Goal: Task Accomplishment & Management: Use online tool/utility

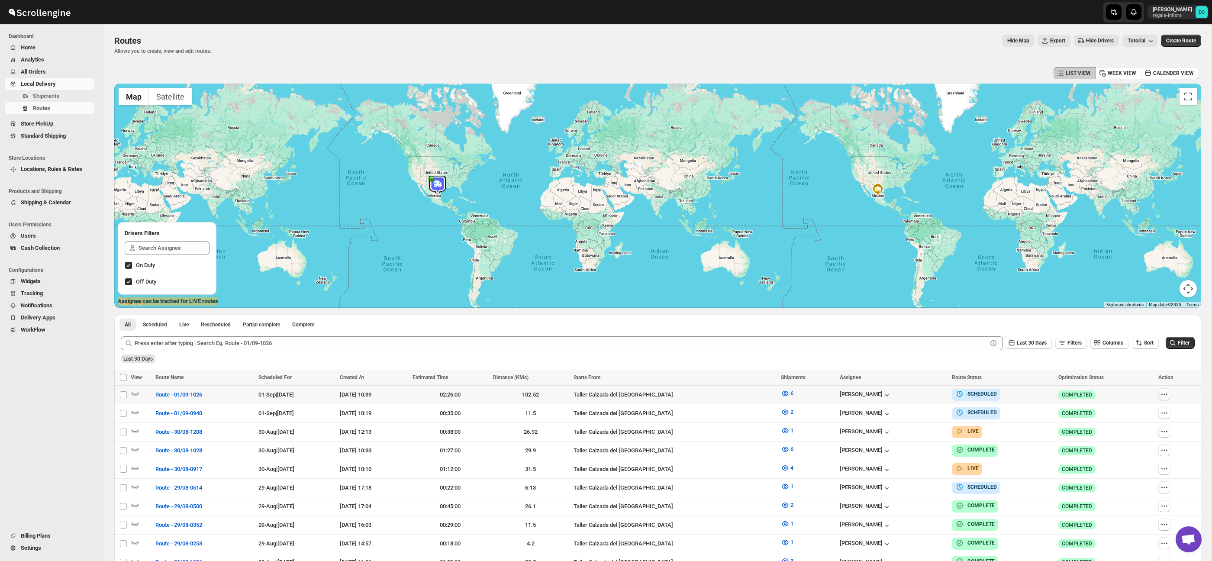
click at [1169, 391] on icon "button" at bounding box center [1164, 394] width 9 height 9
click at [1143, 458] on span "Edit" at bounding box center [1148, 456] width 40 height 9
checkbox input "false"
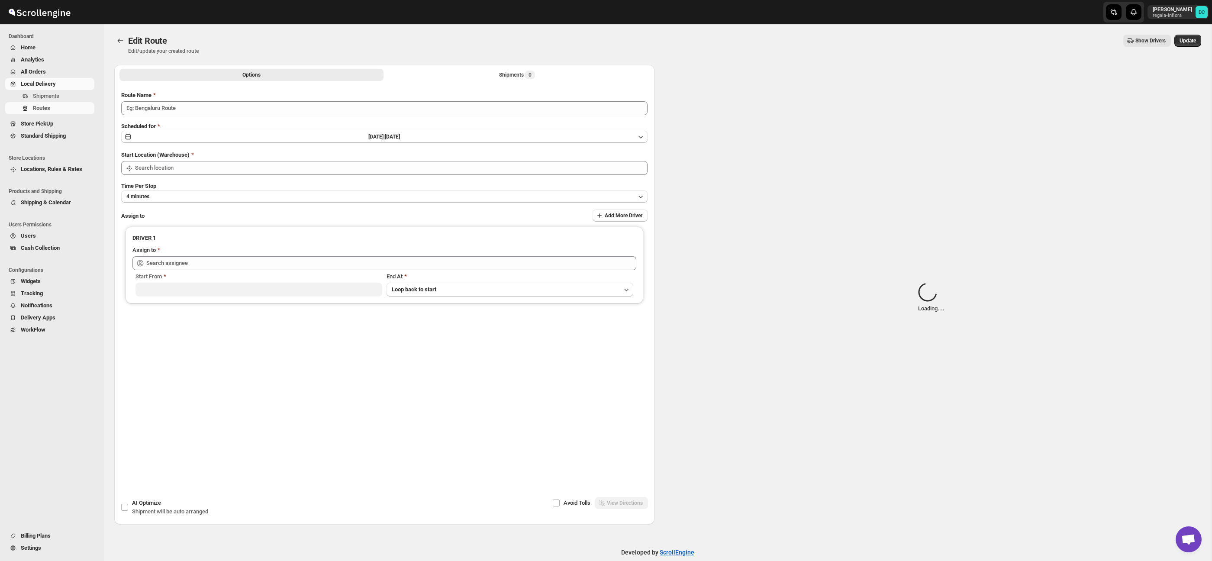
type input "Route - 01/09-1026"
type input "Taller Calzada del [GEOGRAPHIC_DATA]"
type input "[PERSON_NAME] ([EMAIL_ADDRESS][DOMAIN_NAME])"
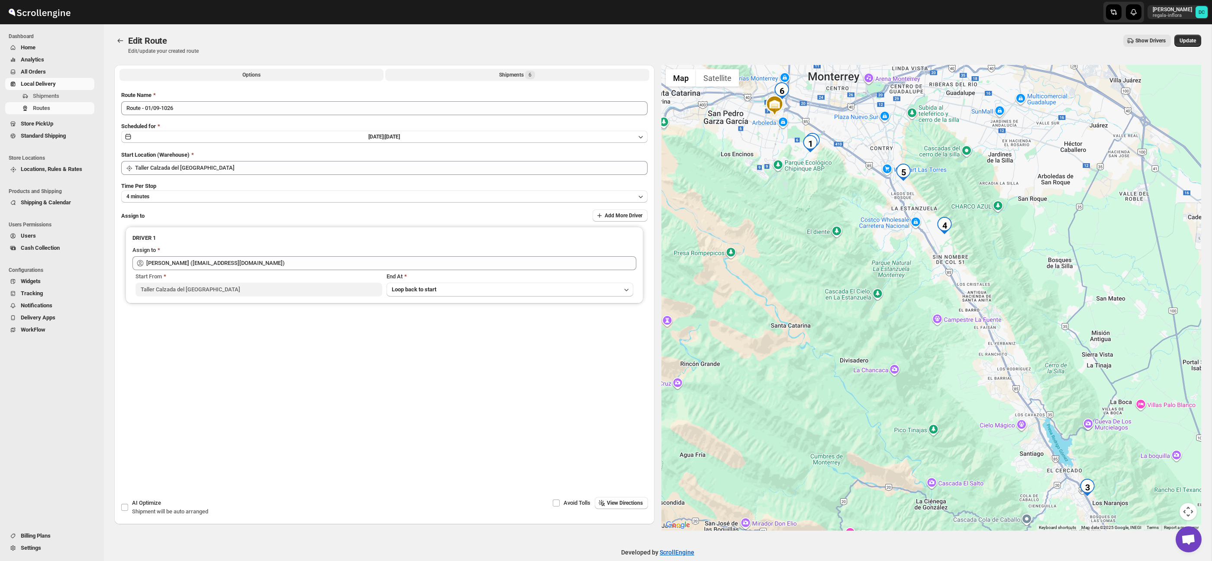
click at [519, 79] on button "Shipments 6" at bounding box center [517, 75] width 264 height 12
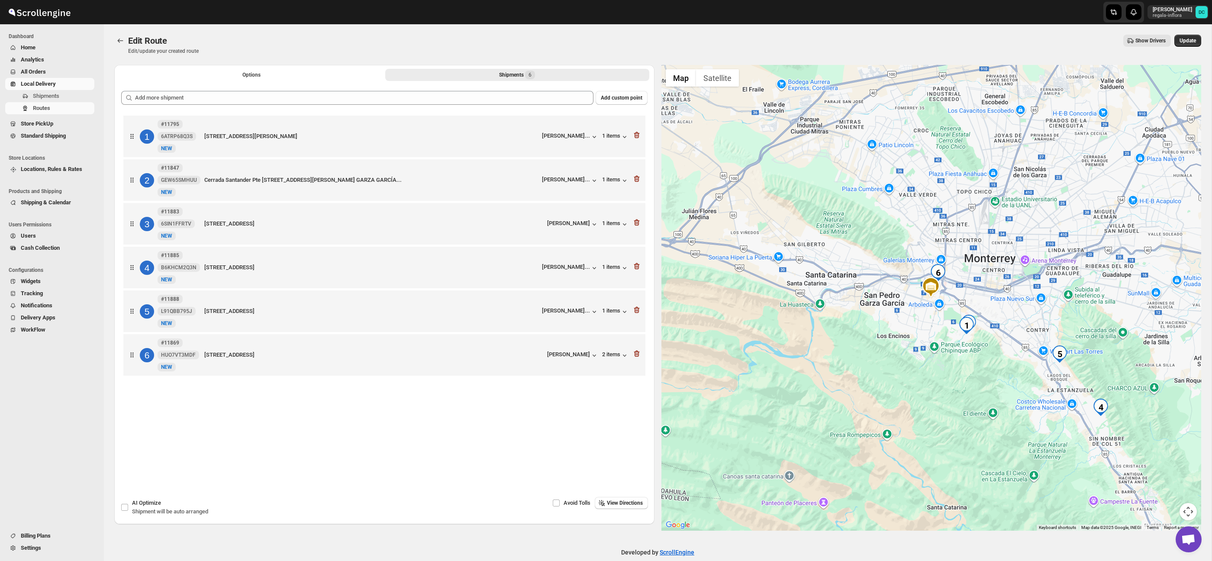
drag, startPoint x: 1006, startPoint y: 354, endPoint x: 959, endPoint y: 338, distance: 50.0
click at [960, 338] on div at bounding box center [931, 298] width 540 height 466
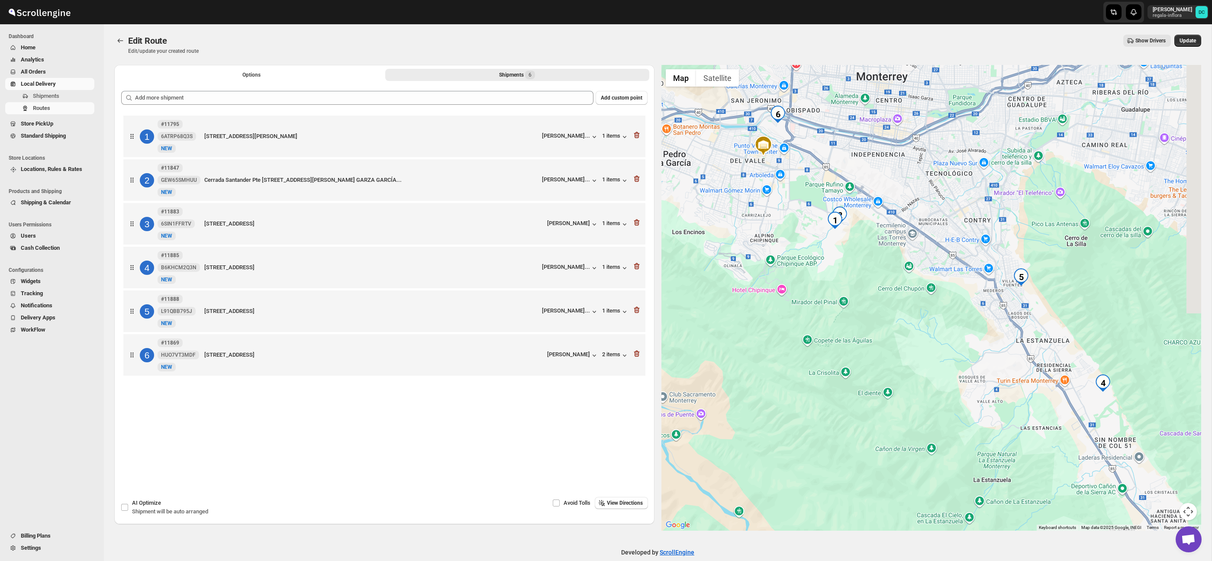
drag, startPoint x: 1007, startPoint y: 346, endPoint x: 919, endPoint y: 281, distance: 109.9
click at [919, 281] on div at bounding box center [931, 298] width 540 height 466
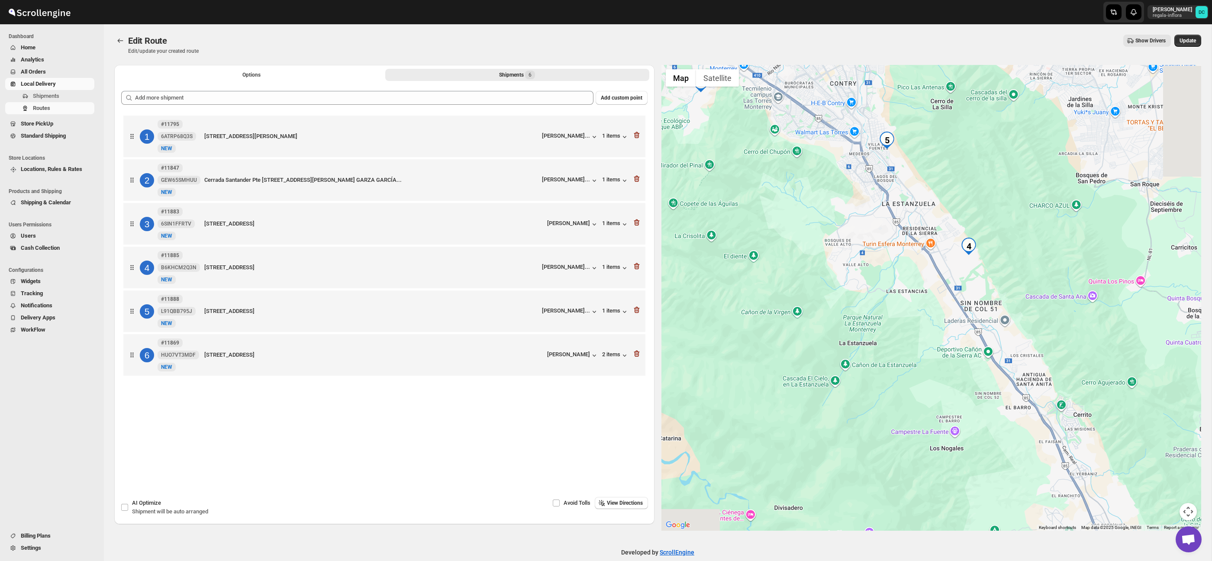
drag, startPoint x: 1007, startPoint y: 345, endPoint x: 888, endPoint y: 222, distance: 171.4
click at [888, 222] on div at bounding box center [931, 298] width 540 height 466
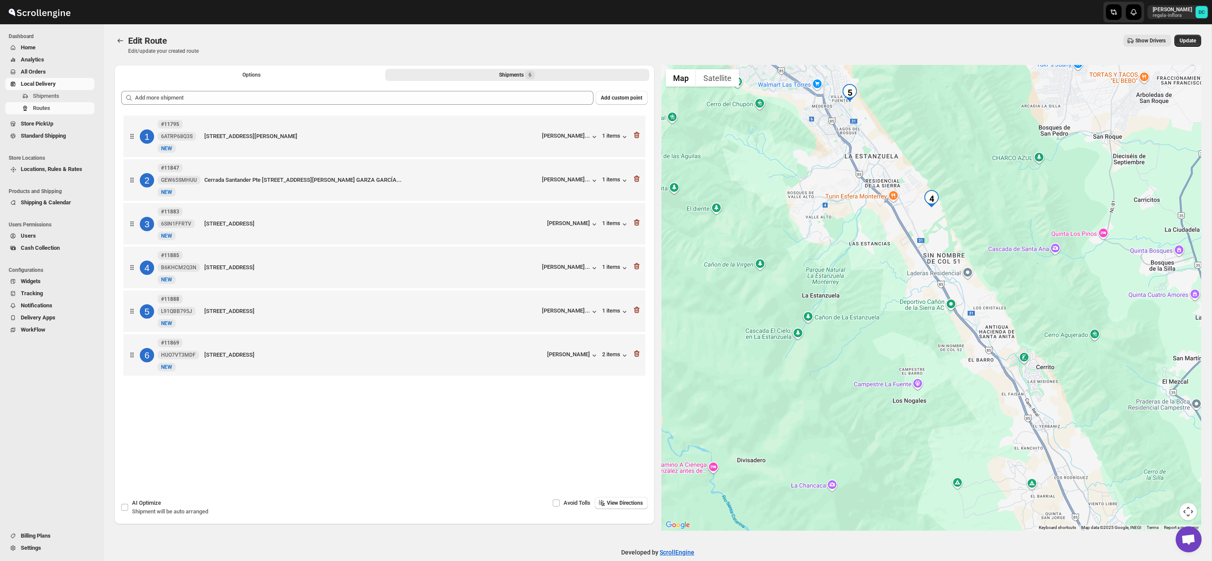
drag, startPoint x: 1054, startPoint y: 380, endPoint x: 1019, endPoint y: 333, distance: 58.1
click at [1019, 333] on div at bounding box center [931, 298] width 540 height 466
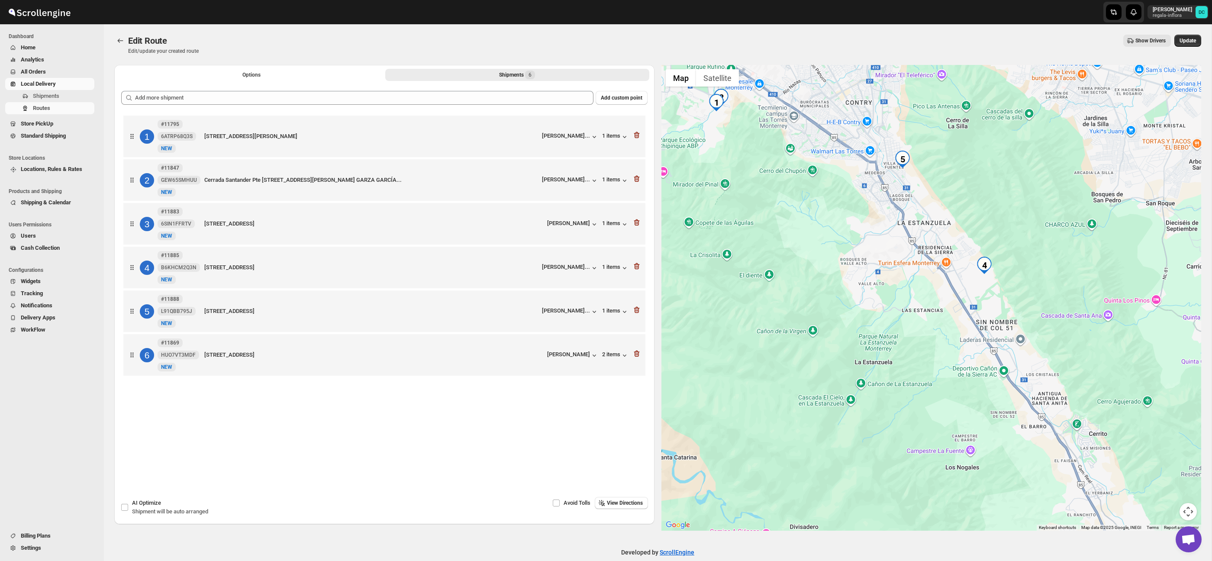
drag, startPoint x: 882, startPoint y: 290, endPoint x: 932, endPoint y: 354, distance: 80.8
click at [932, 354] on div at bounding box center [931, 298] width 540 height 466
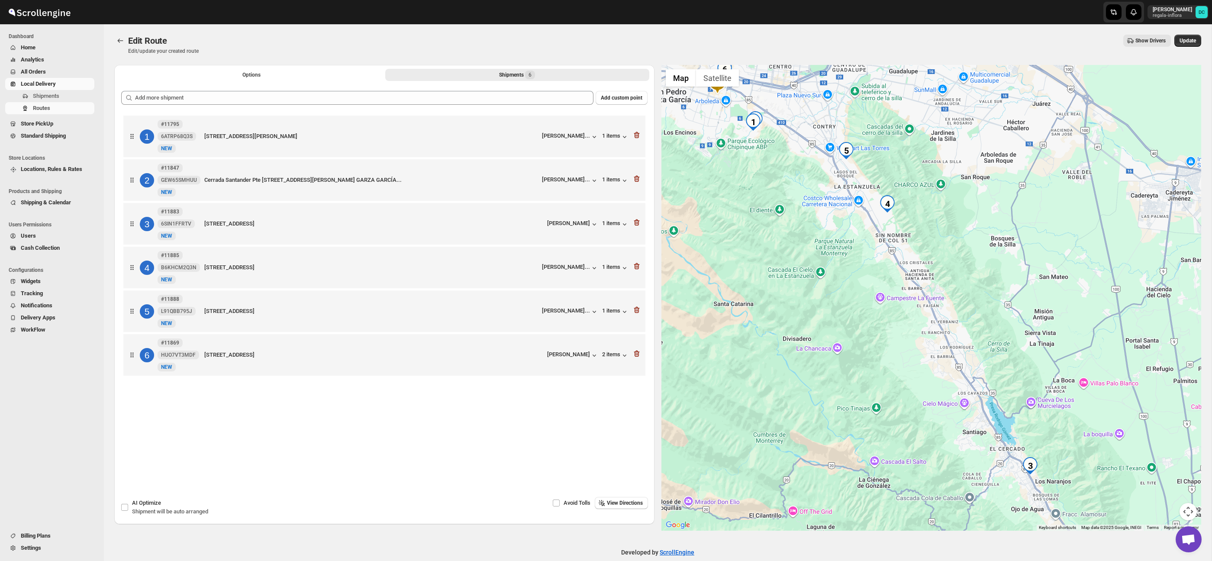
drag, startPoint x: 1046, startPoint y: 386, endPoint x: 957, endPoint y: 225, distance: 184.0
click at [957, 225] on div at bounding box center [931, 298] width 540 height 466
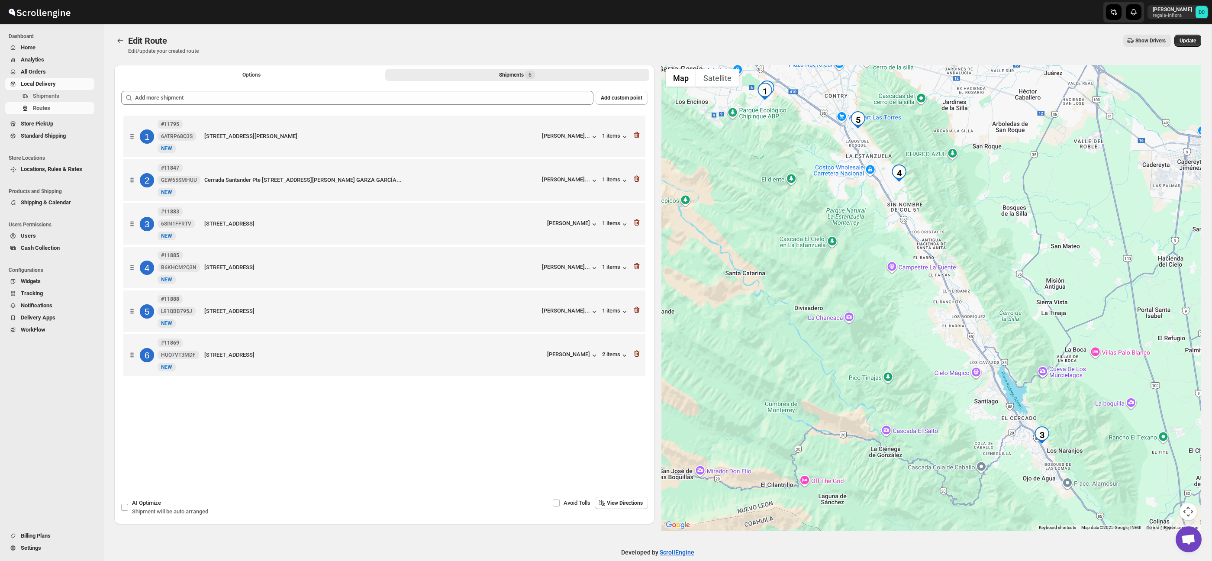
drag, startPoint x: 960, startPoint y: 234, endPoint x: 1021, endPoint y: 324, distance: 109.1
click at [1021, 324] on div at bounding box center [931, 298] width 540 height 466
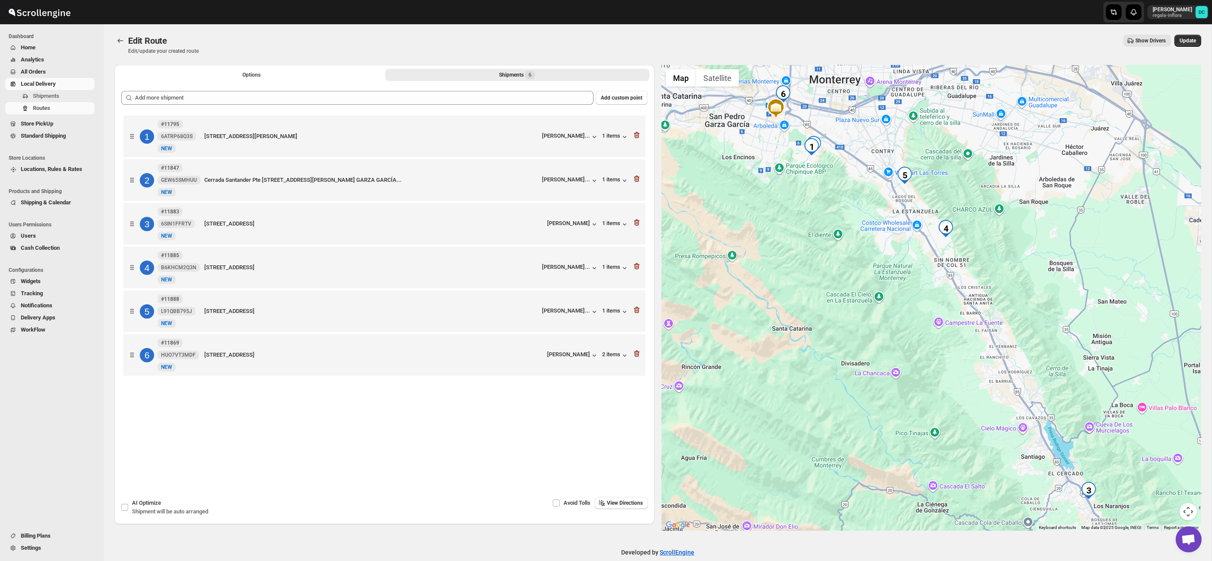
drag, startPoint x: 843, startPoint y: 259, endPoint x: 863, endPoint y: 281, distance: 30.6
click at [863, 281] on div at bounding box center [931, 298] width 540 height 466
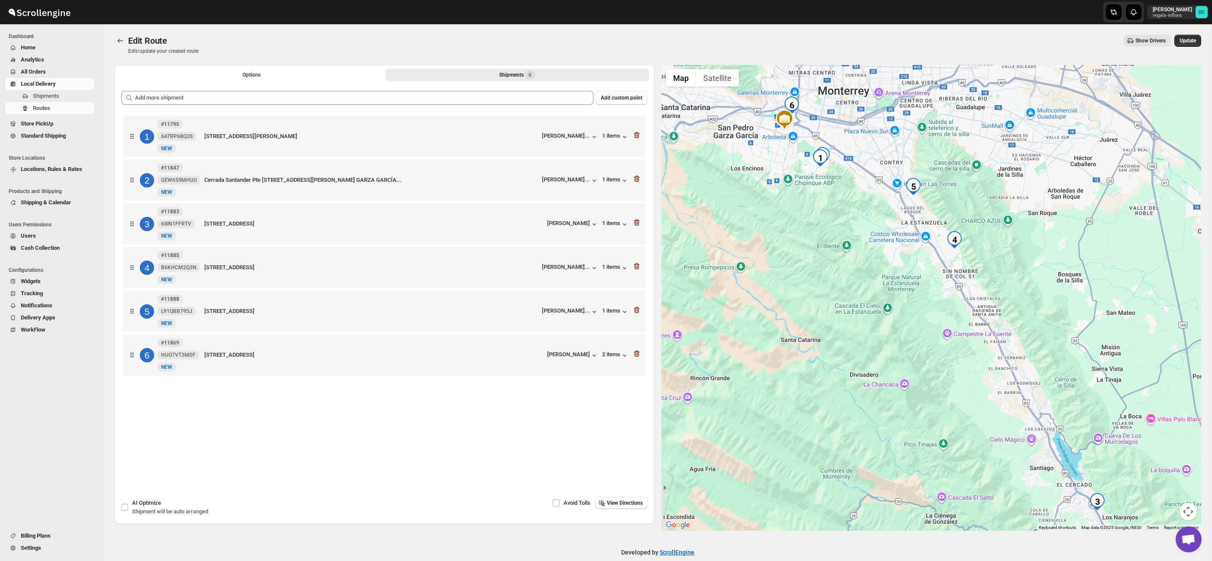
drag, startPoint x: 849, startPoint y: 219, endPoint x: 886, endPoint y: 285, distance: 75.2
click at [896, 288] on div at bounding box center [931, 298] width 540 height 466
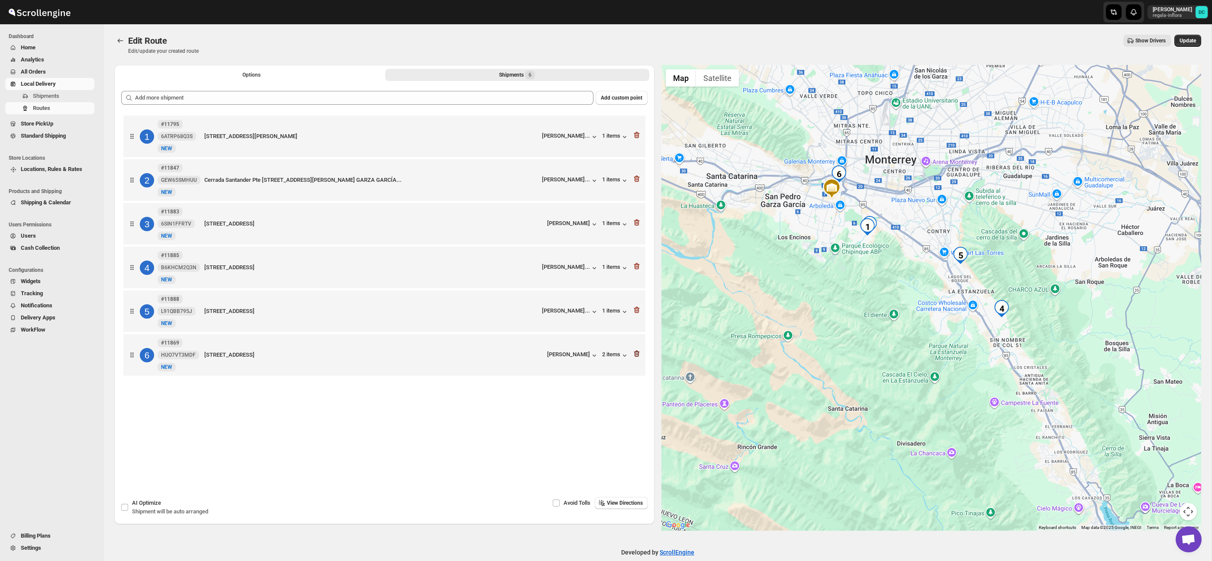
click at [636, 355] on icon "button" at bounding box center [636, 353] width 9 height 9
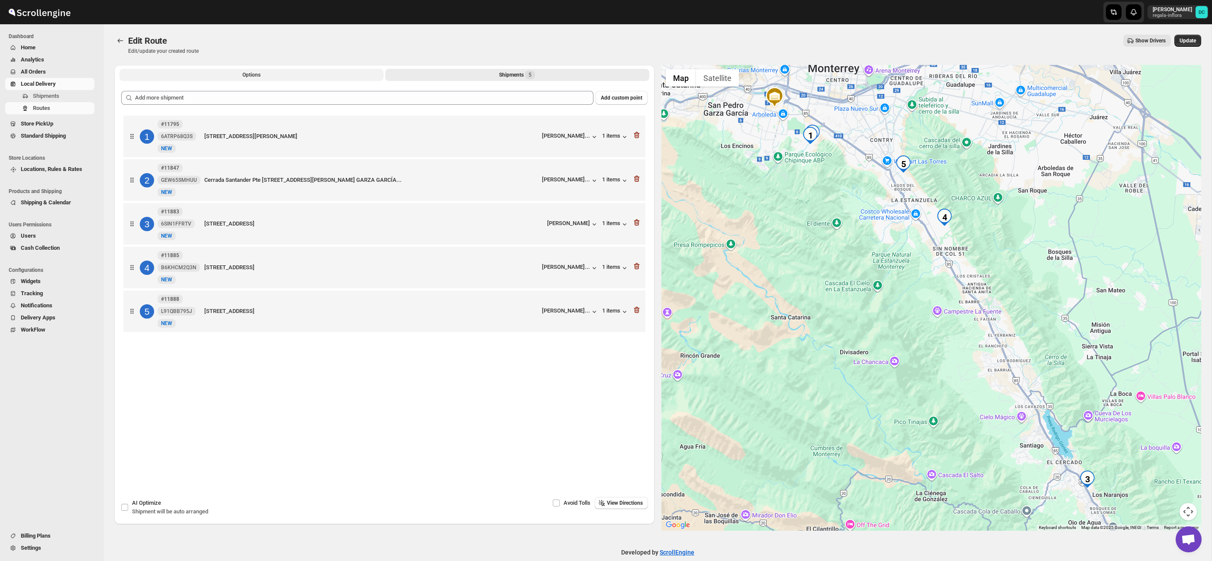
click at [297, 73] on button "Options" at bounding box center [251, 75] width 264 height 12
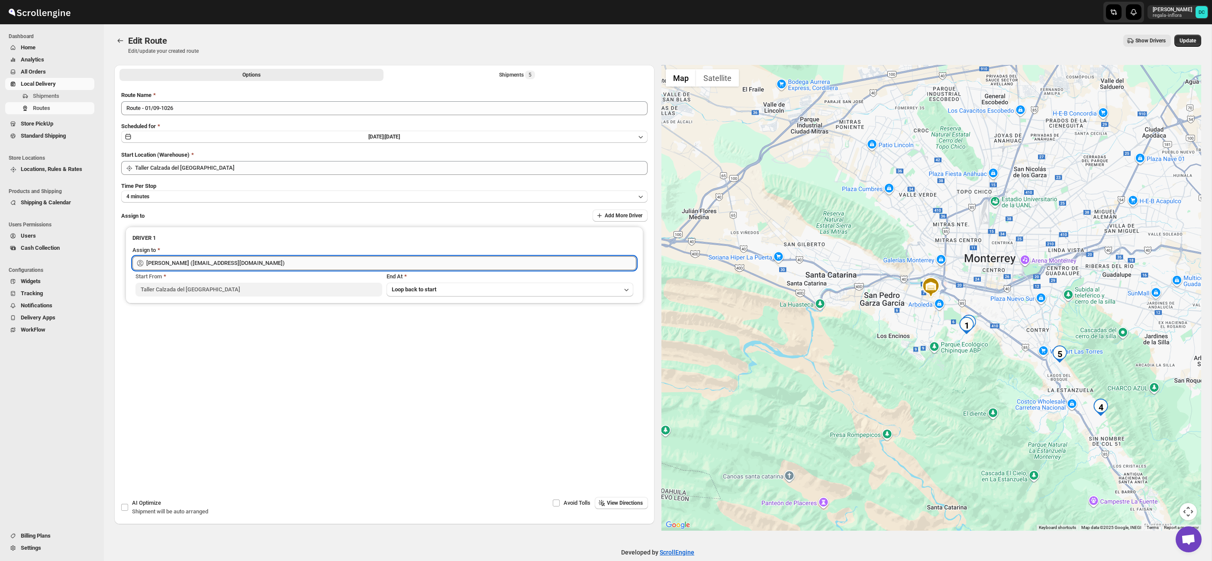
click at [296, 263] on input "[PERSON_NAME] ([EMAIL_ADDRESS][DOMAIN_NAME])" at bounding box center [391, 263] width 490 height 14
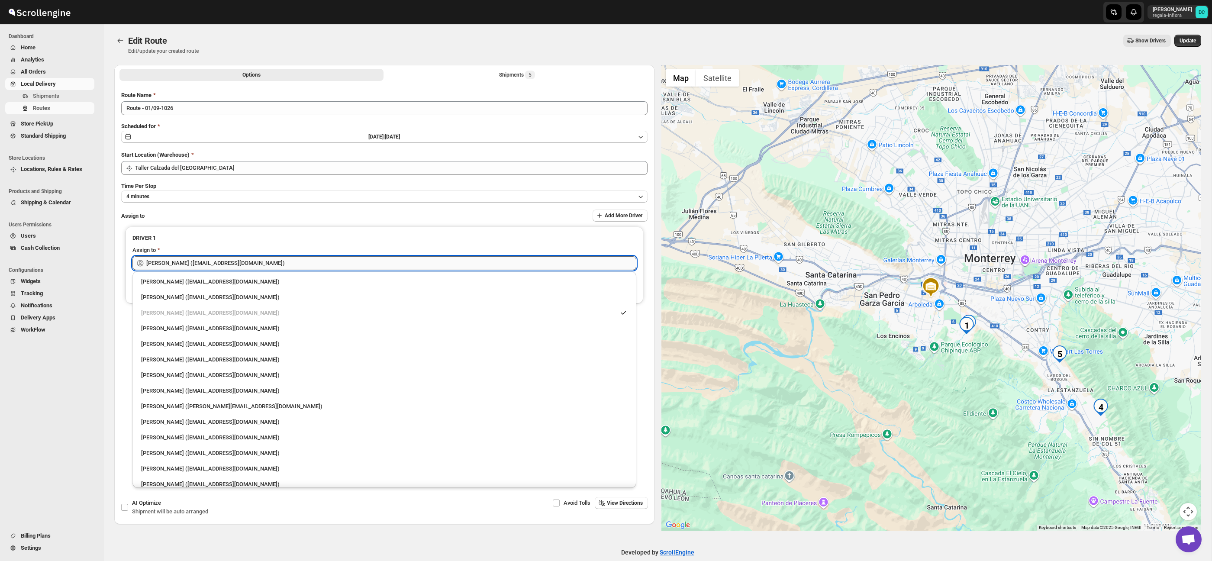
click at [296, 263] on input "[PERSON_NAME] ([EMAIL_ADDRESS][DOMAIN_NAME])" at bounding box center [391, 263] width 490 height 14
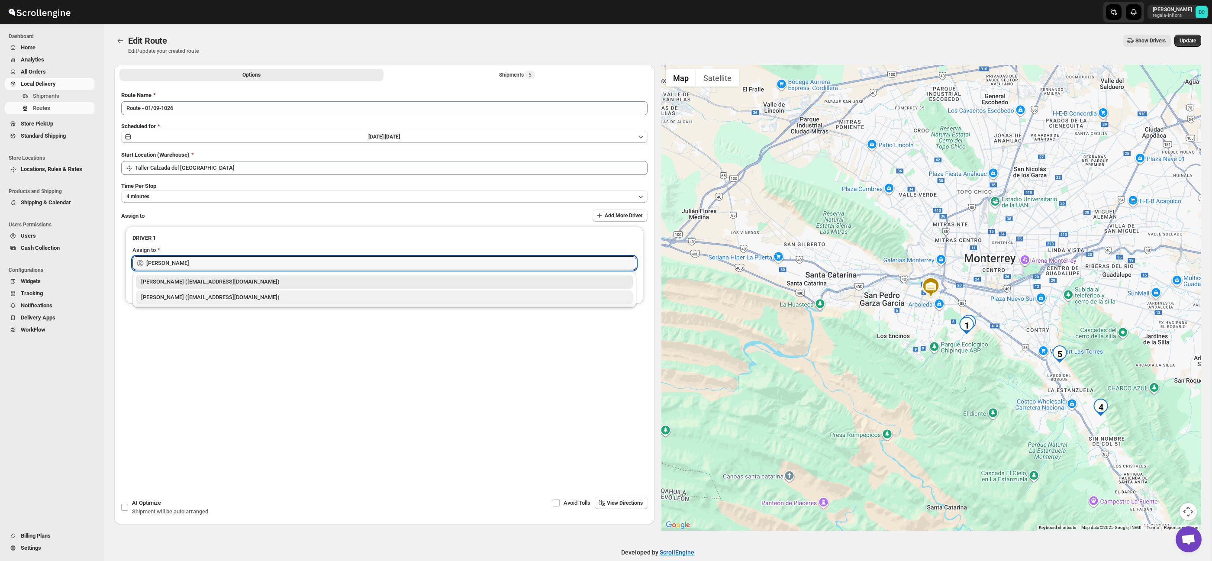
click at [280, 298] on div "[PERSON_NAME] ([EMAIL_ADDRESS][DOMAIN_NAME])" at bounding box center [384, 297] width 486 height 9
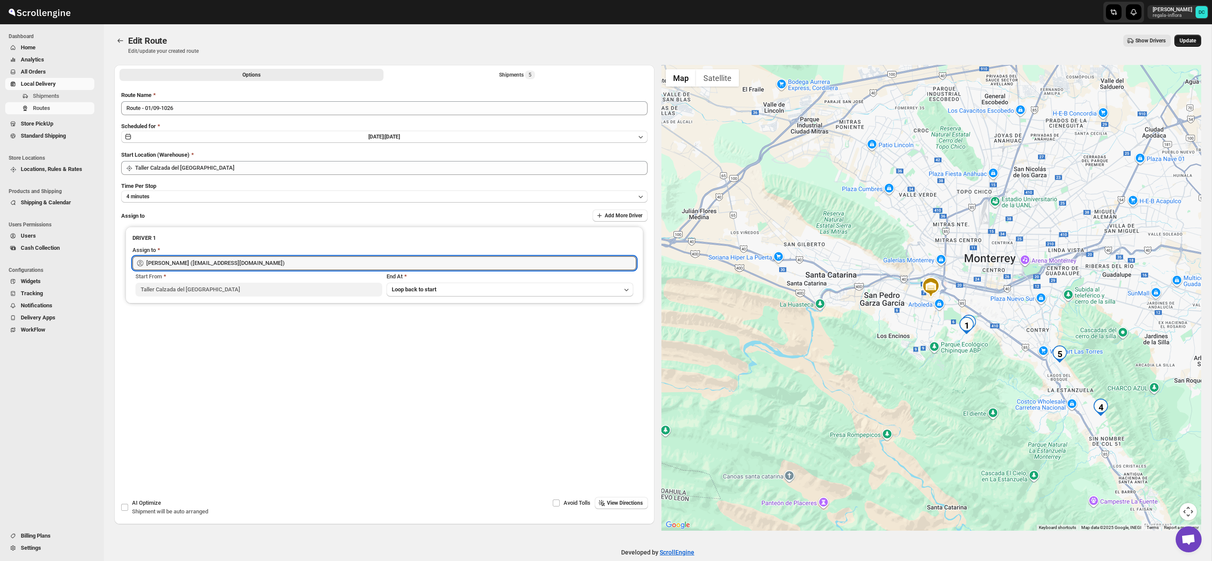
type input "[PERSON_NAME] ([EMAIL_ADDRESS][DOMAIN_NAME])"
click at [1188, 39] on span "Update" at bounding box center [1187, 40] width 16 height 7
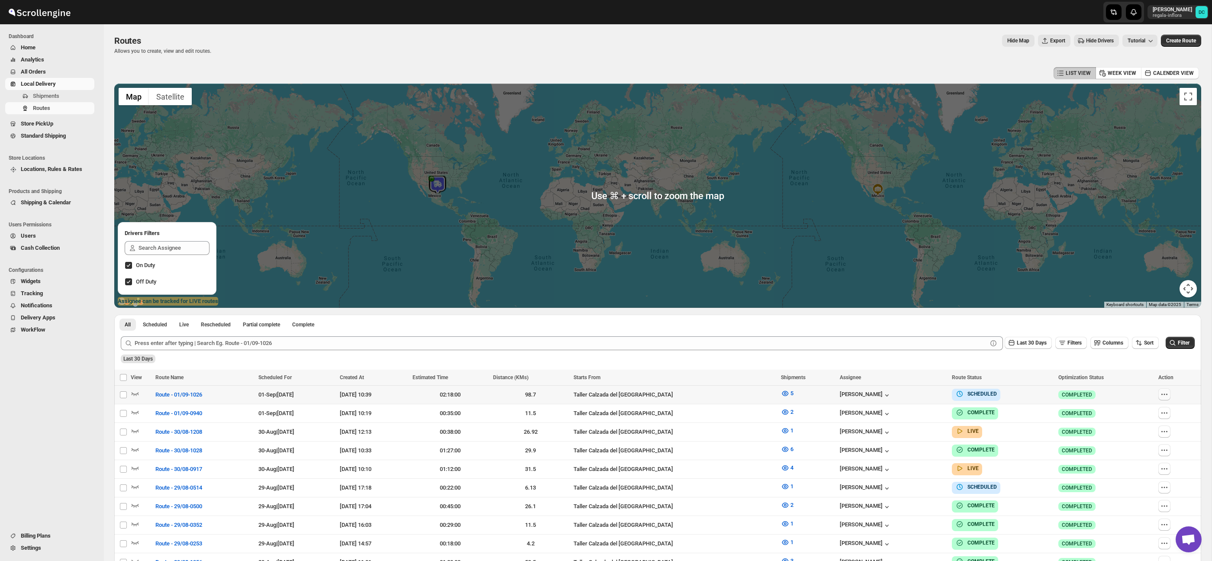
click at [1164, 393] on icon "button" at bounding box center [1164, 394] width 9 height 9
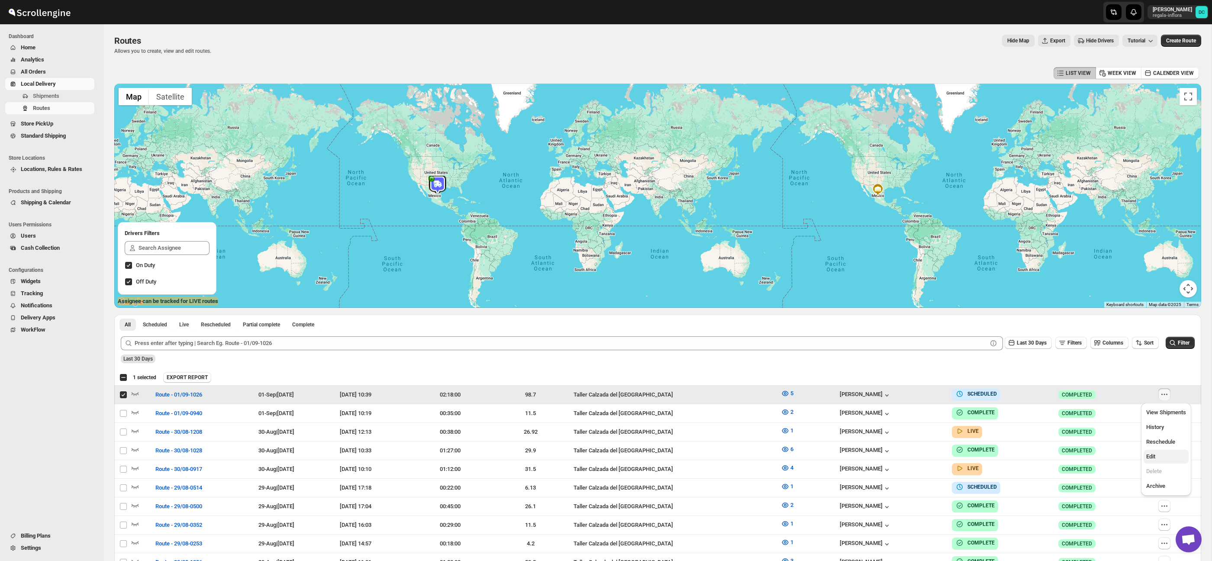
click at [1160, 457] on span "Edit" at bounding box center [1166, 456] width 40 height 9
checkbox input "false"
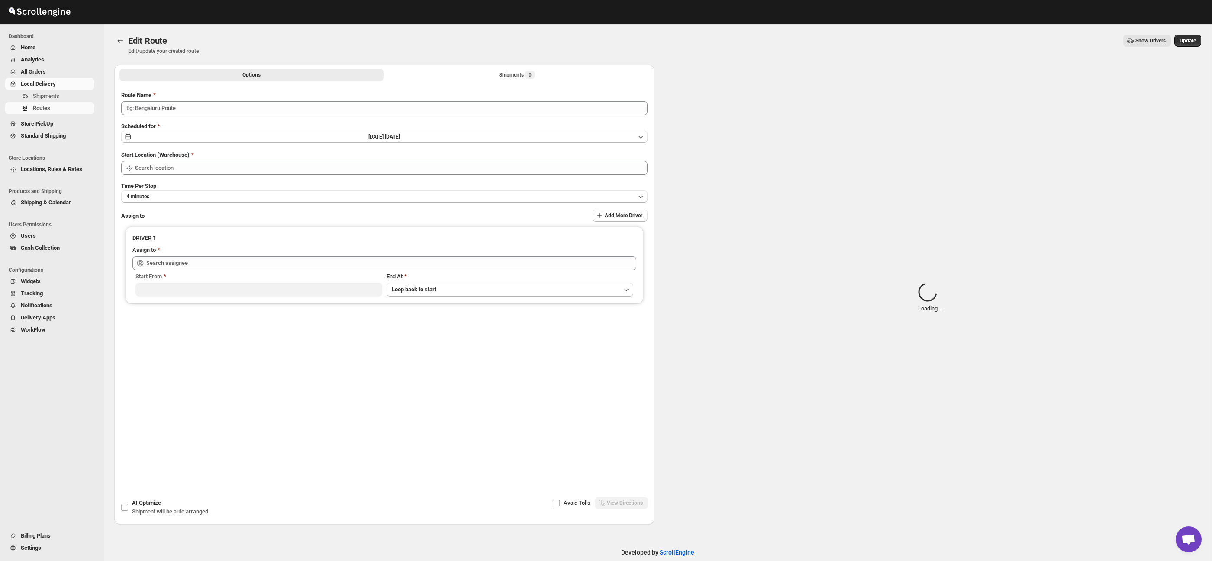
type input "Route - 01/09-1026"
type input "Taller Calzada del [GEOGRAPHIC_DATA]"
type input "[PERSON_NAME] ([EMAIL_ADDRESS][DOMAIN_NAME])"
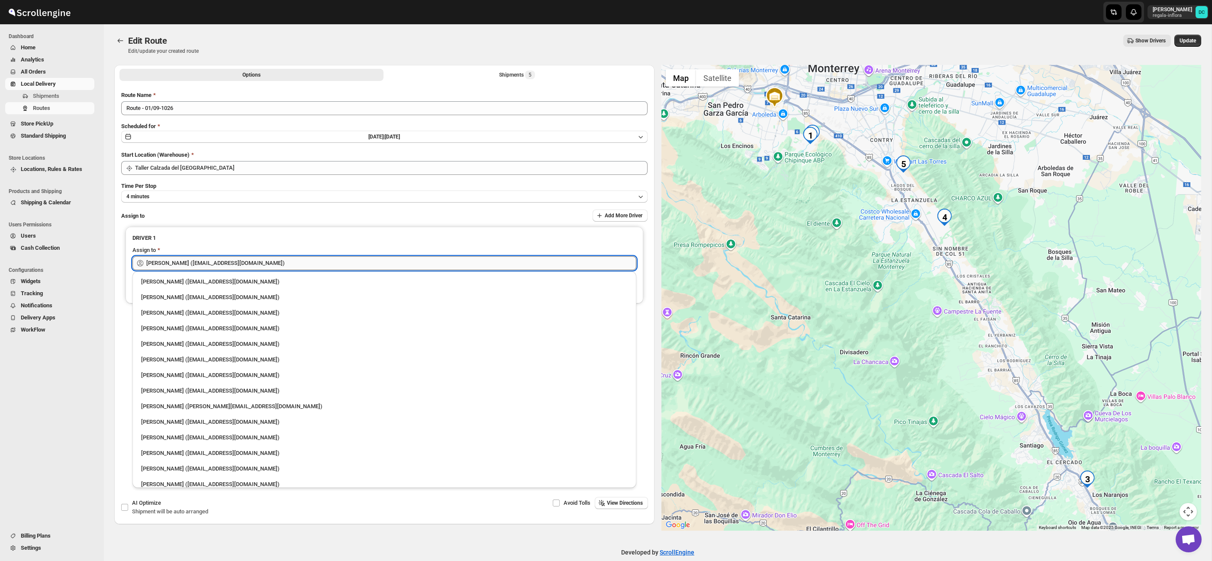
click at [350, 264] on input "[PERSON_NAME] ([EMAIL_ADDRESS][DOMAIN_NAME])" at bounding box center [391, 263] width 490 height 14
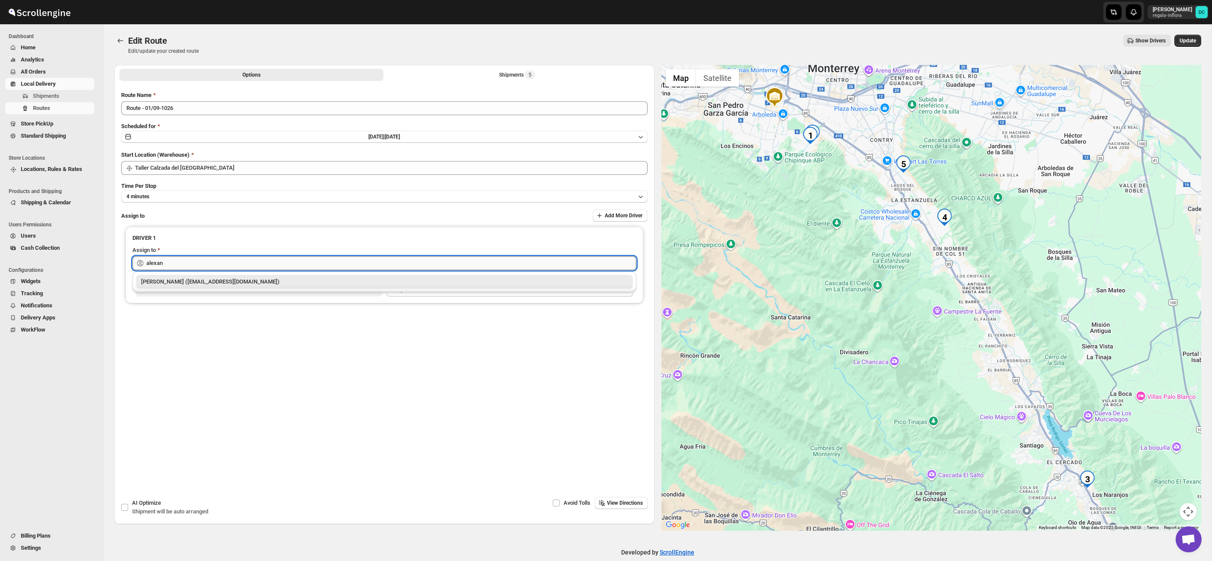
click at [353, 281] on div "[PERSON_NAME] ([EMAIL_ADDRESS][DOMAIN_NAME])" at bounding box center [384, 281] width 486 height 9
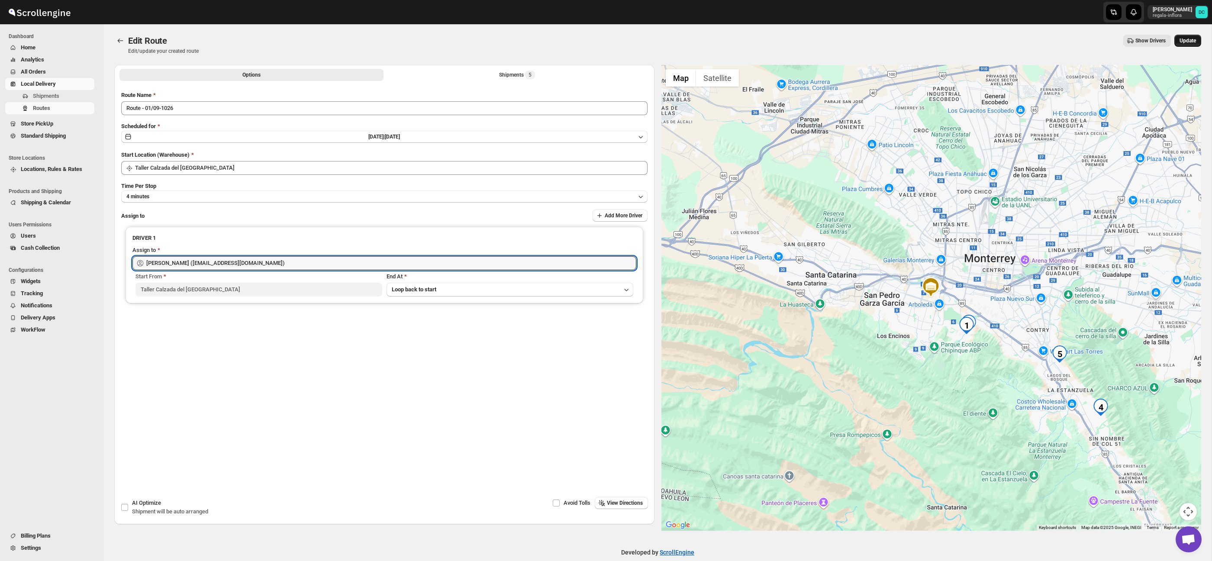
type input "[PERSON_NAME] ([EMAIL_ADDRESS][DOMAIN_NAME])"
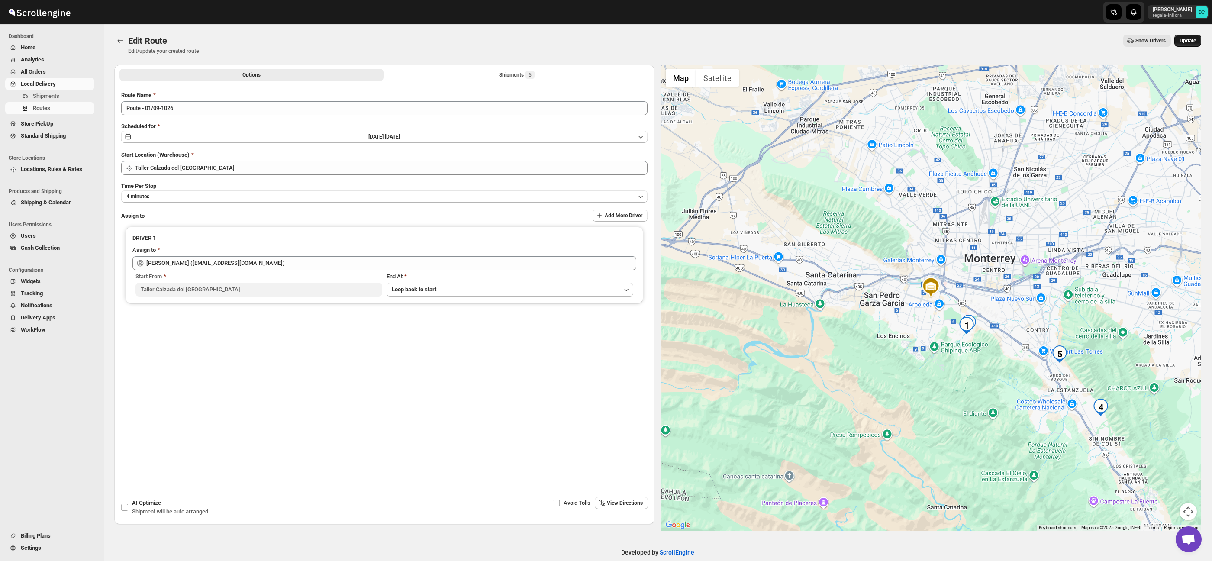
click at [1187, 39] on span "Update" at bounding box center [1187, 40] width 16 height 7
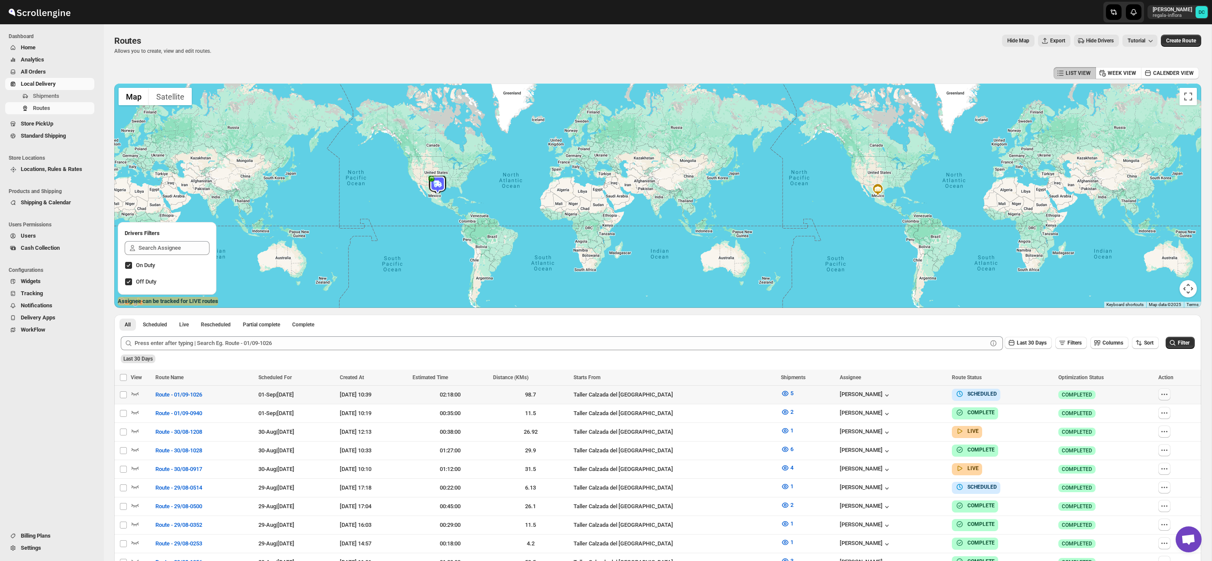
click at [1167, 394] on icon "button" at bounding box center [1164, 394] width 9 height 9
checkbox input "true"
click at [1139, 461] on button "Edit" at bounding box center [1148, 457] width 45 height 14
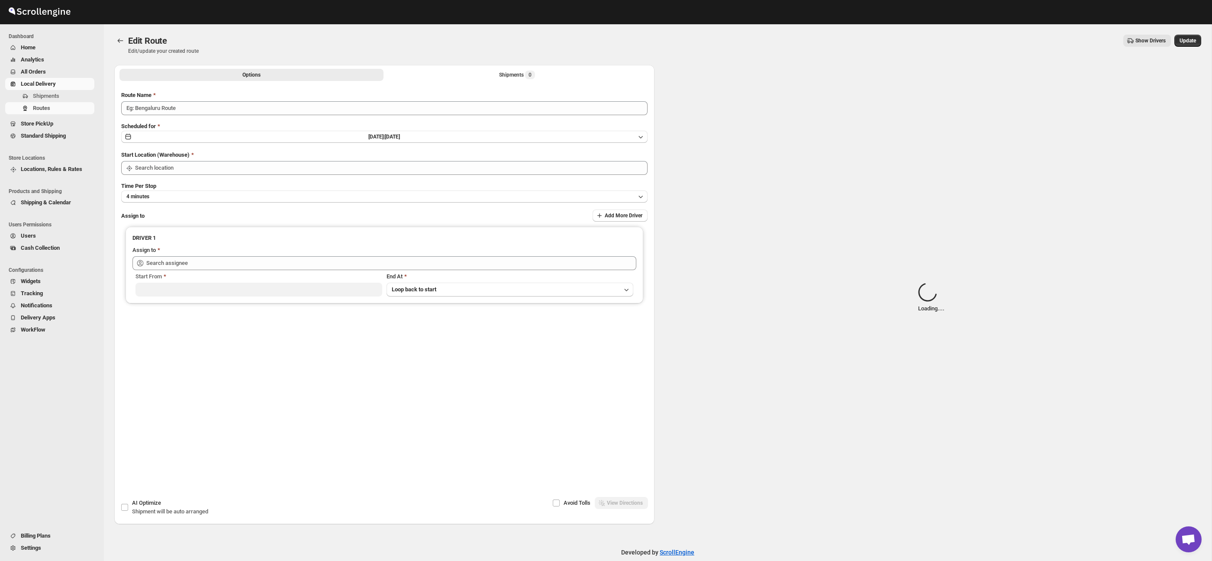
type input "Route - 01/09-1026"
type input "Taller Calzada del [GEOGRAPHIC_DATA]"
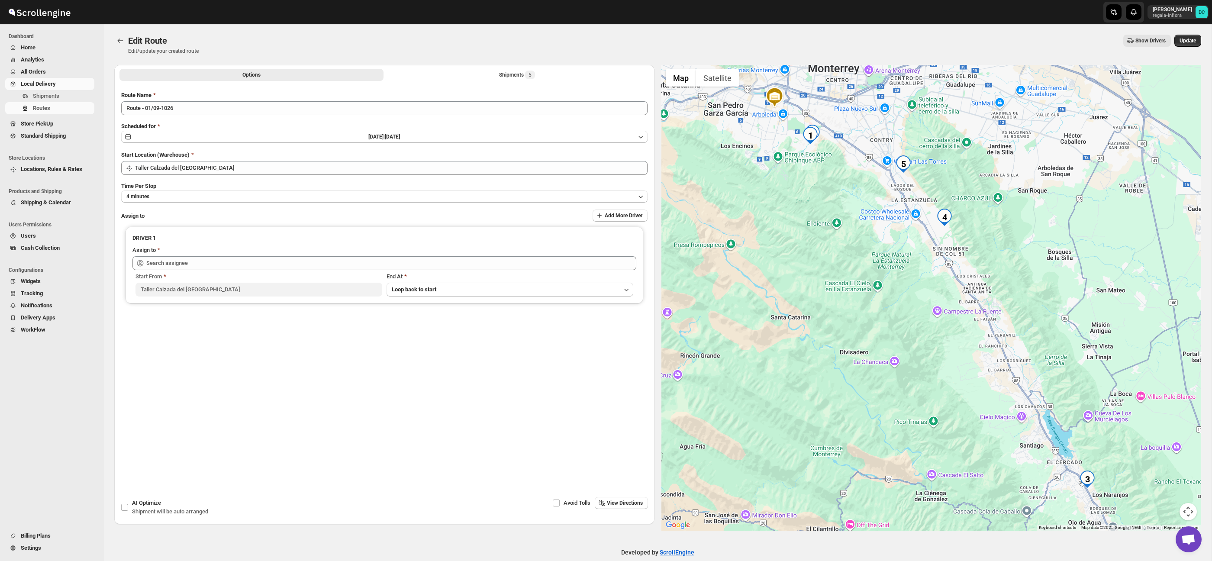
type input "[PERSON_NAME] ([EMAIL_ADDRESS][DOMAIN_NAME])"
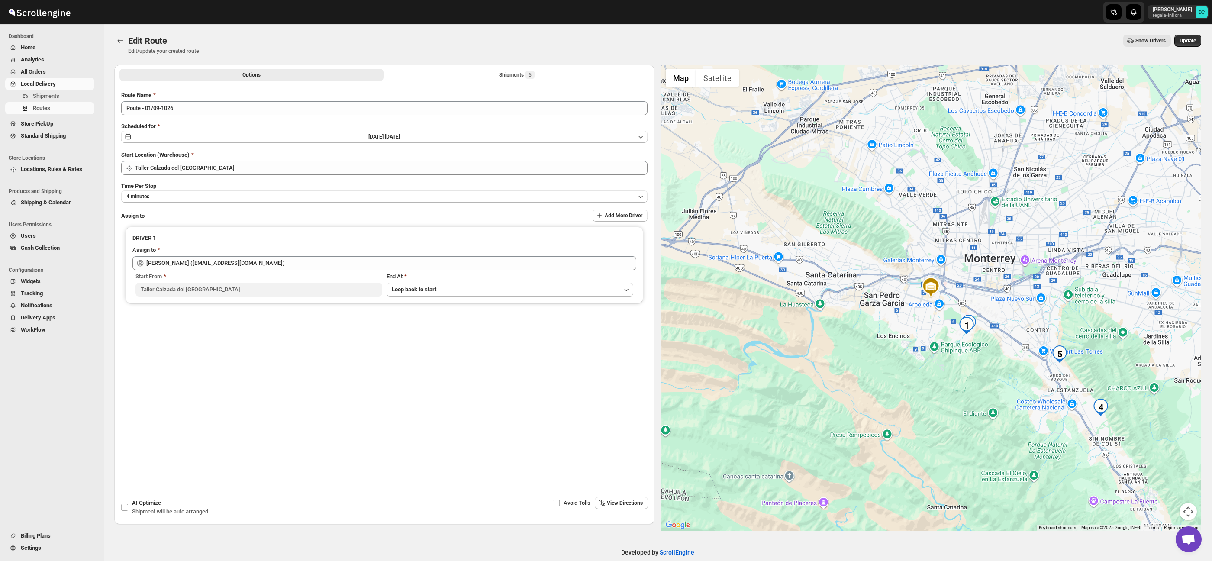
click at [535, 81] on div "Options Shipments 5 More views Options Shipments 5 More views" at bounding box center [384, 74] width 540 height 19
click at [535, 77] on span "5" at bounding box center [530, 75] width 10 height 9
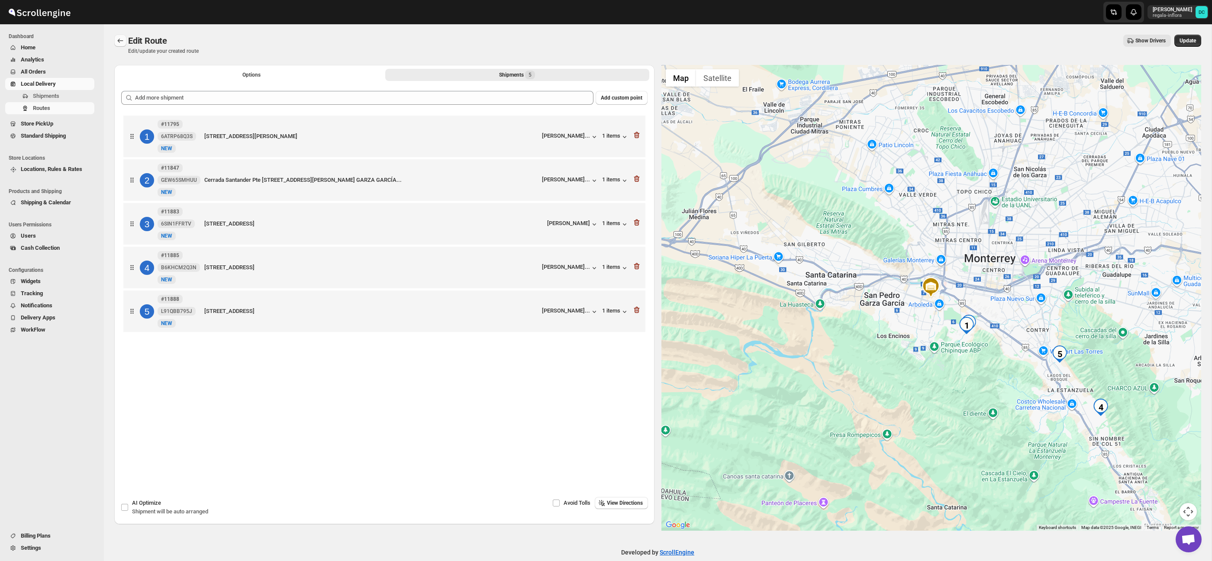
click at [121, 39] on icon "Routes" at bounding box center [120, 40] width 9 height 9
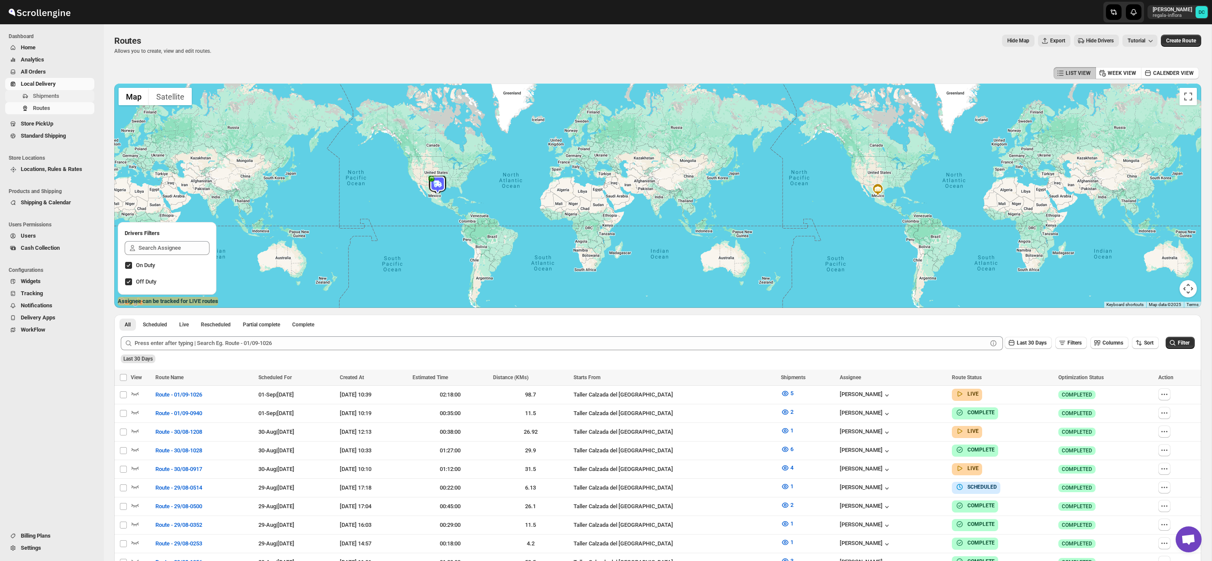
click at [51, 98] on span "Shipments" at bounding box center [46, 96] width 26 height 6
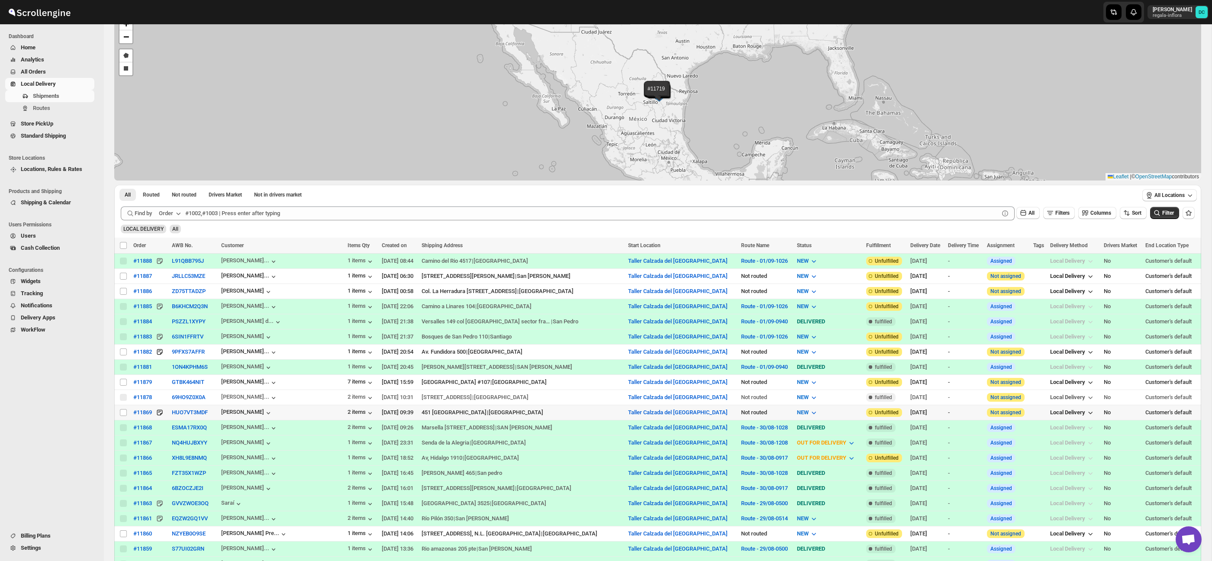
scroll to position [107, 0]
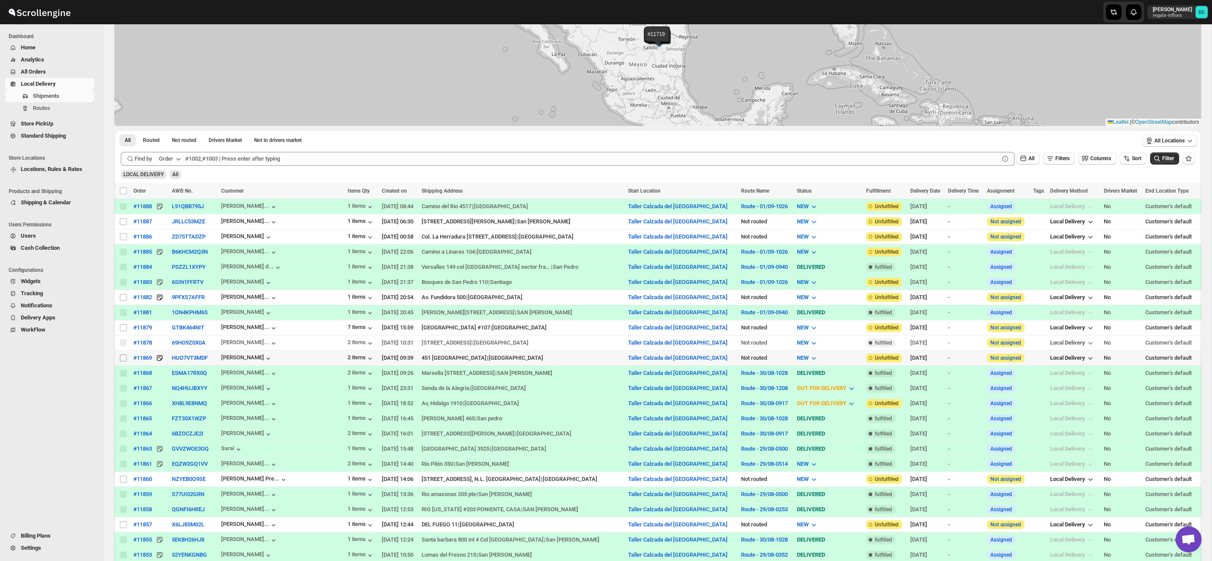
click at [124, 358] on input "Select shipment" at bounding box center [123, 357] width 7 height 7
checkbox input "true"
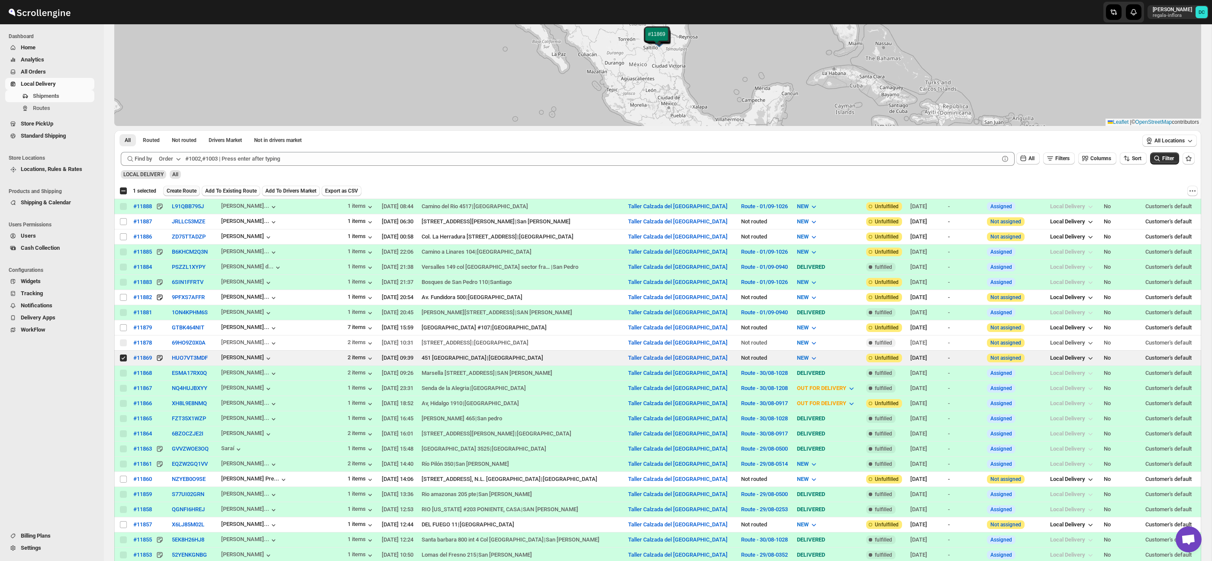
click at [193, 190] on span "Create Route" at bounding box center [182, 190] width 30 height 7
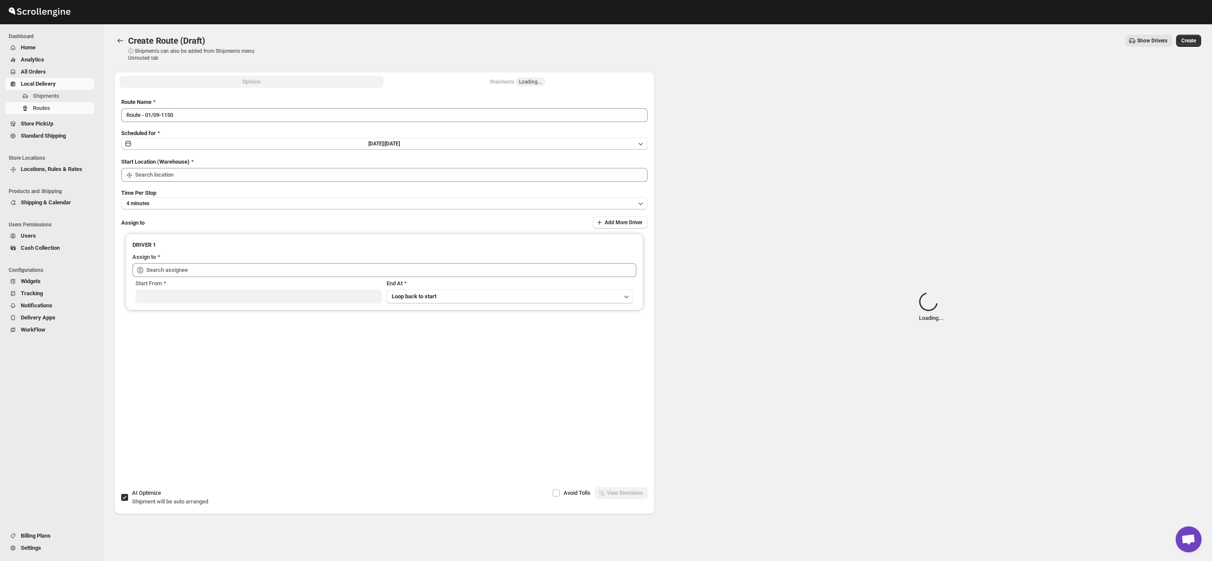
type input "Taller Calzada del [GEOGRAPHIC_DATA]"
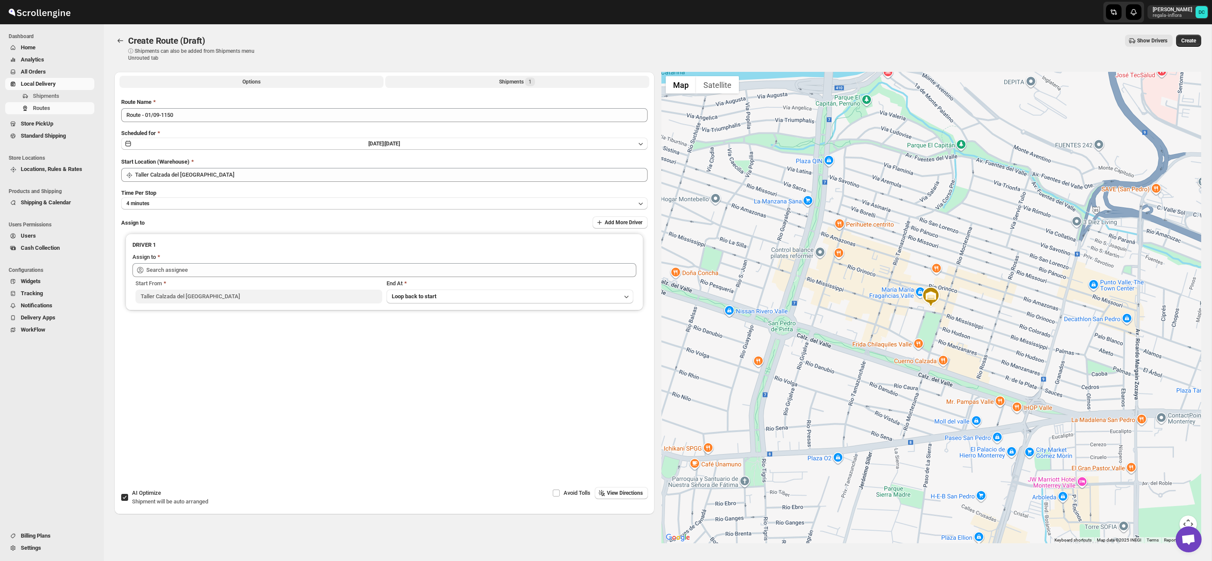
click at [409, 82] on button "Shipments 1" at bounding box center [517, 82] width 264 height 12
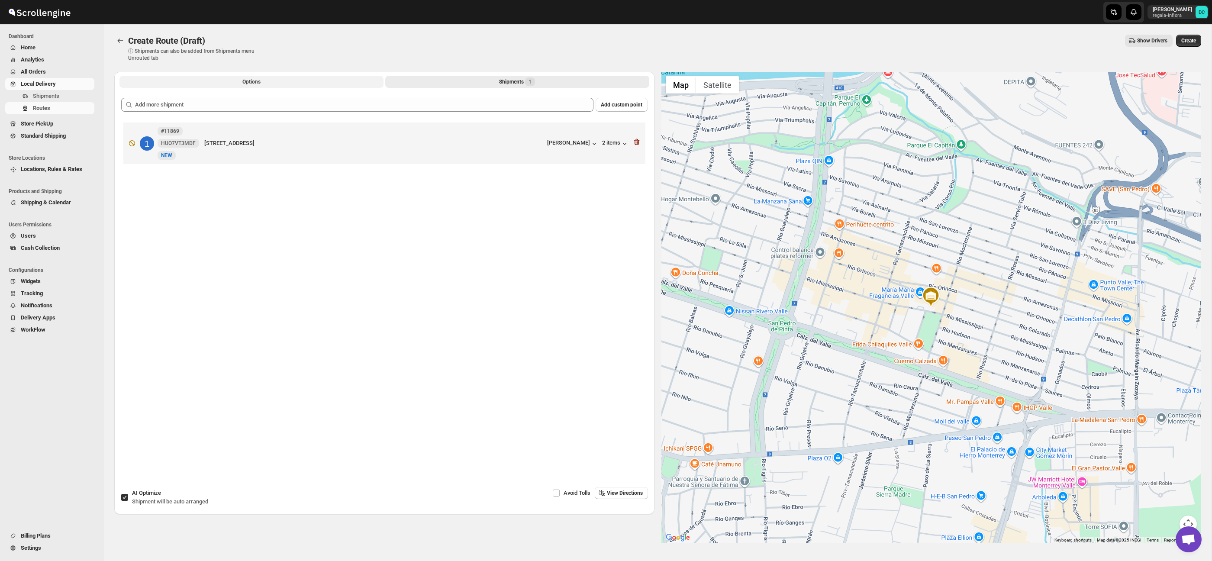
click at [300, 81] on button "Options" at bounding box center [251, 82] width 264 height 12
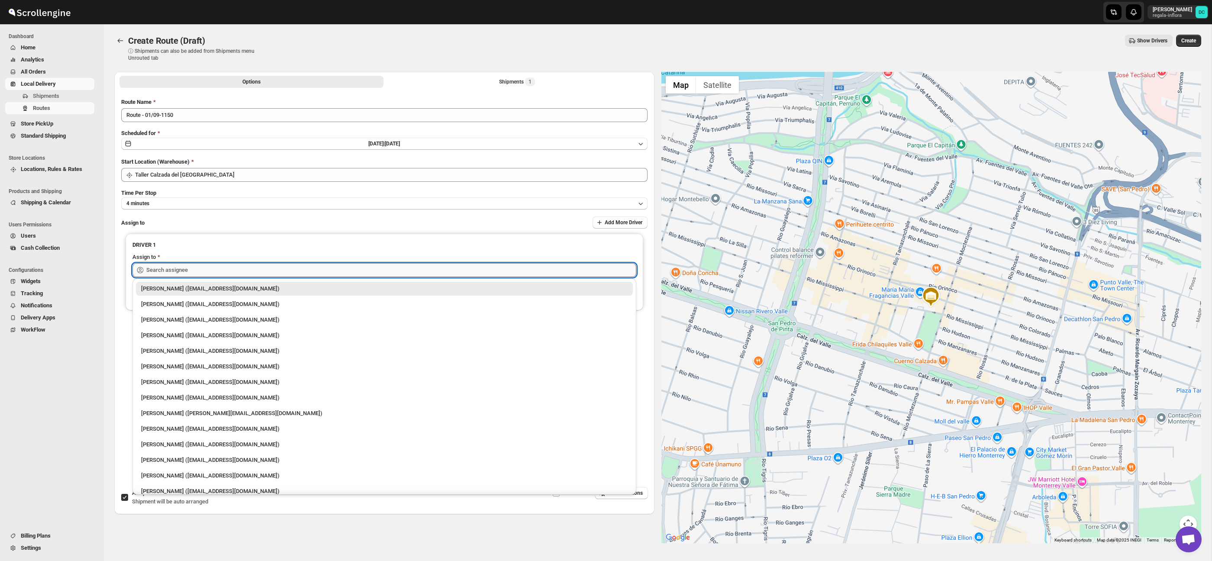
click at [261, 268] on input "text" at bounding box center [391, 270] width 490 height 14
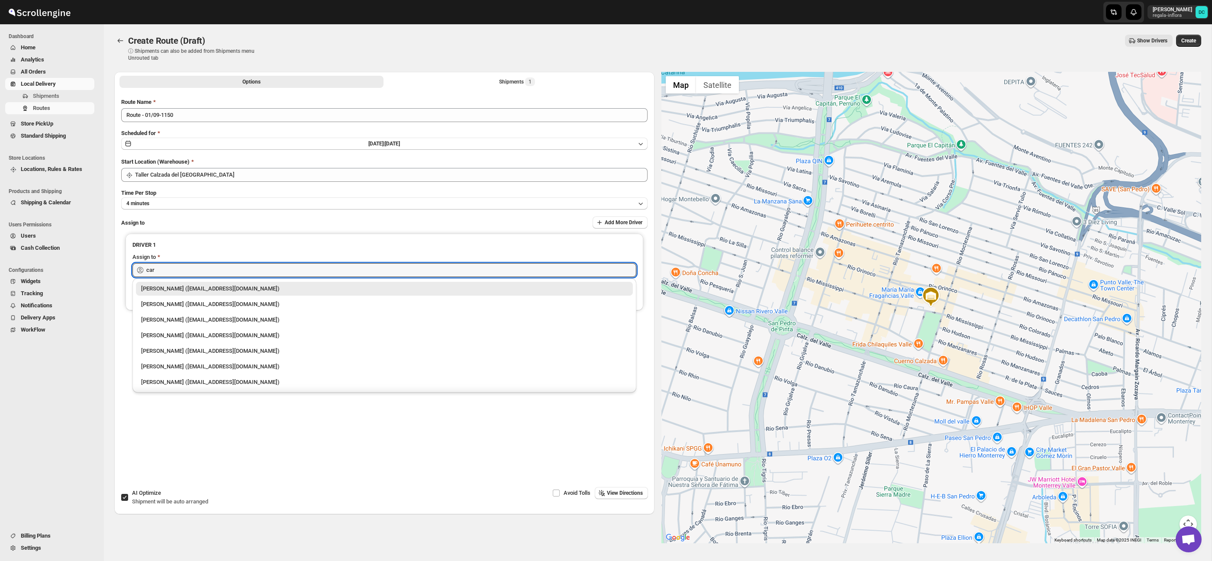
drag, startPoint x: 236, startPoint y: 381, endPoint x: 242, endPoint y: 377, distance: 7.4
click at [236, 381] on div "[PERSON_NAME] ([EMAIL_ADDRESS][DOMAIN_NAME])" at bounding box center [384, 382] width 486 height 9
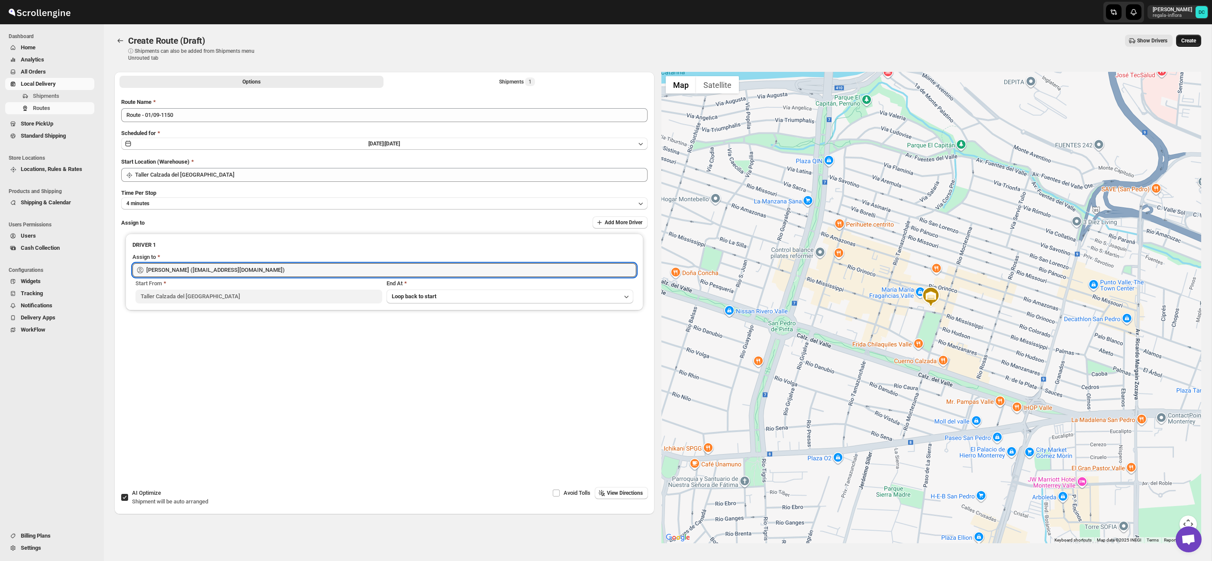
type input "[PERSON_NAME] ([EMAIL_ADDRESS][DOMAIN_NAME])"
click at [1198, 39] on button "Create" at bounding box center [1188, 41] width 25 height 12
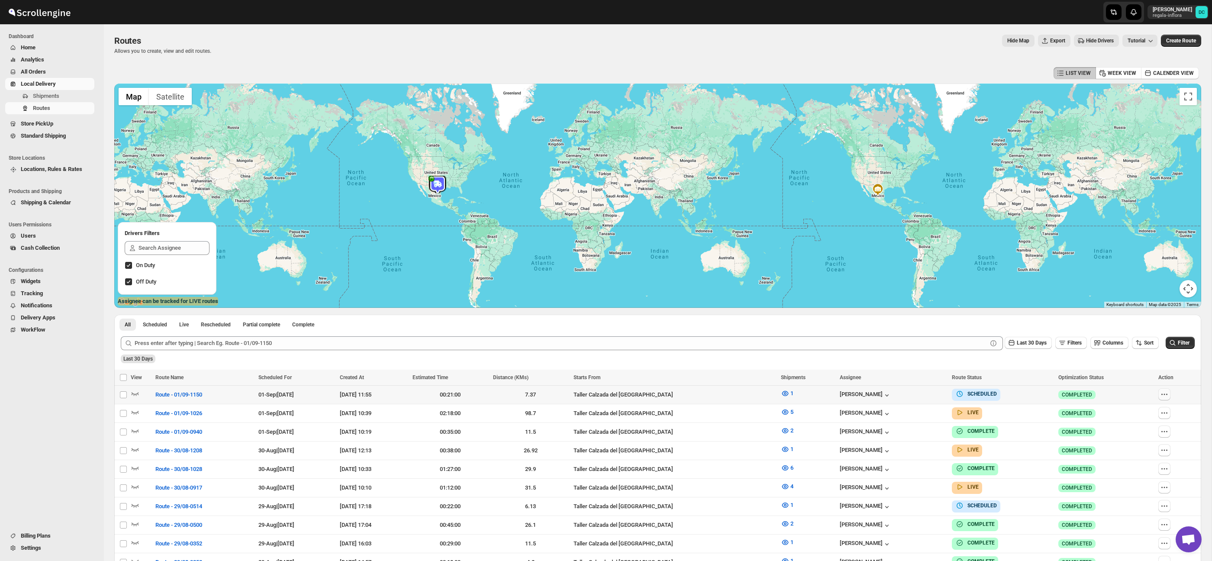
click at [1170, 392] on button "button" at bounding box center [1164, 394] width 12 height 12
checkbox input "true"
click at [1150, 458] on span "Edit" at bounding box center [1148, 456] width 40 height 9
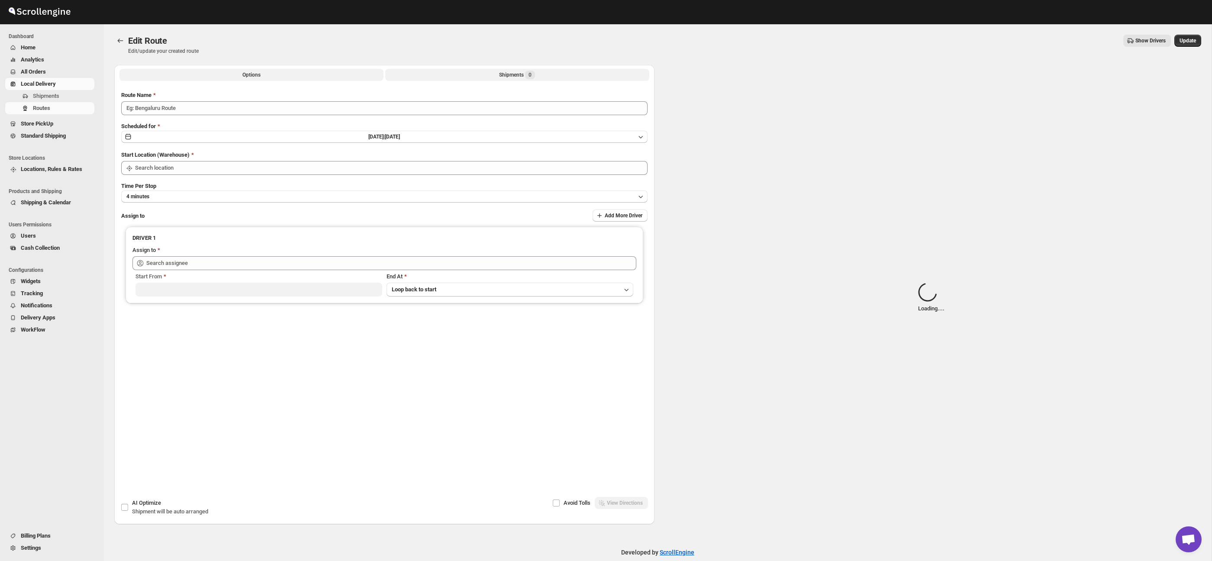
click at [532, 71] on span "0" at bounding box center [530, 75] width 10 height 9
